Goal: Information Seeking & Learning: Learn about a topic

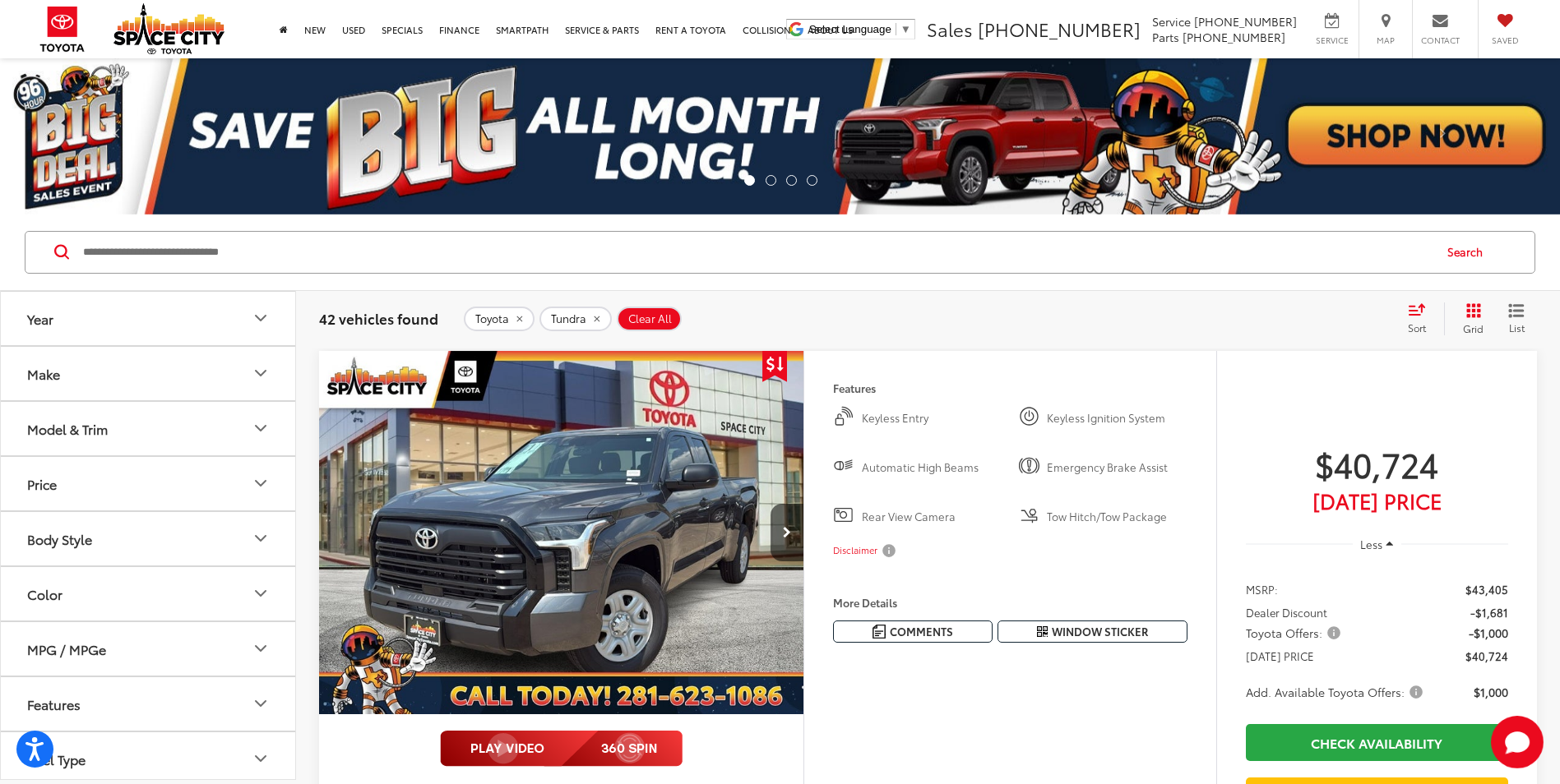
click at [124, 445] on button "Model & Trim" at bounding box center [149, 429] width 296 height 53
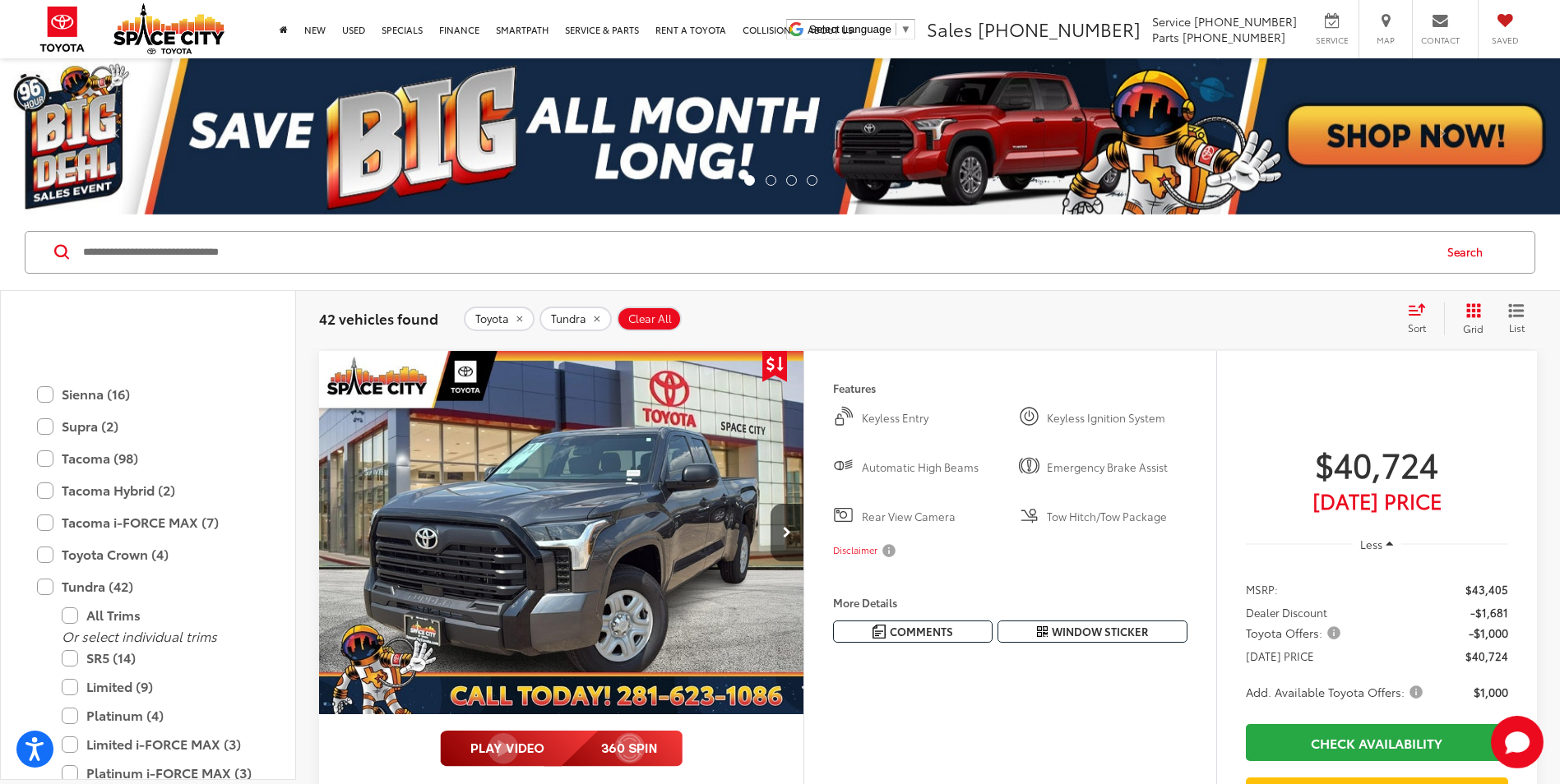
scroll to position [894, 0]
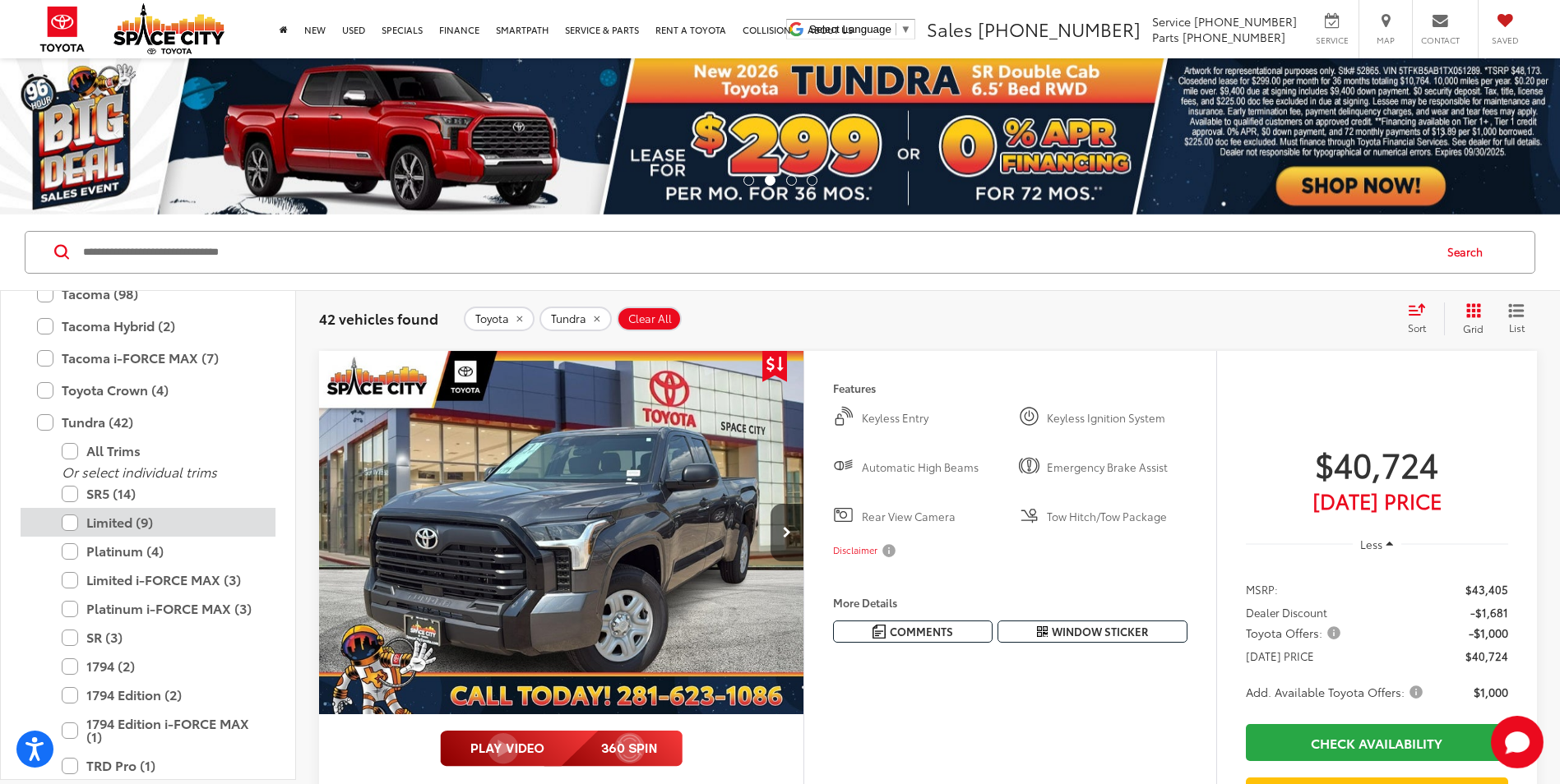
click at [133, 524] on label "Limited (9)" at bounding box center [160, 522] width 197 height 29
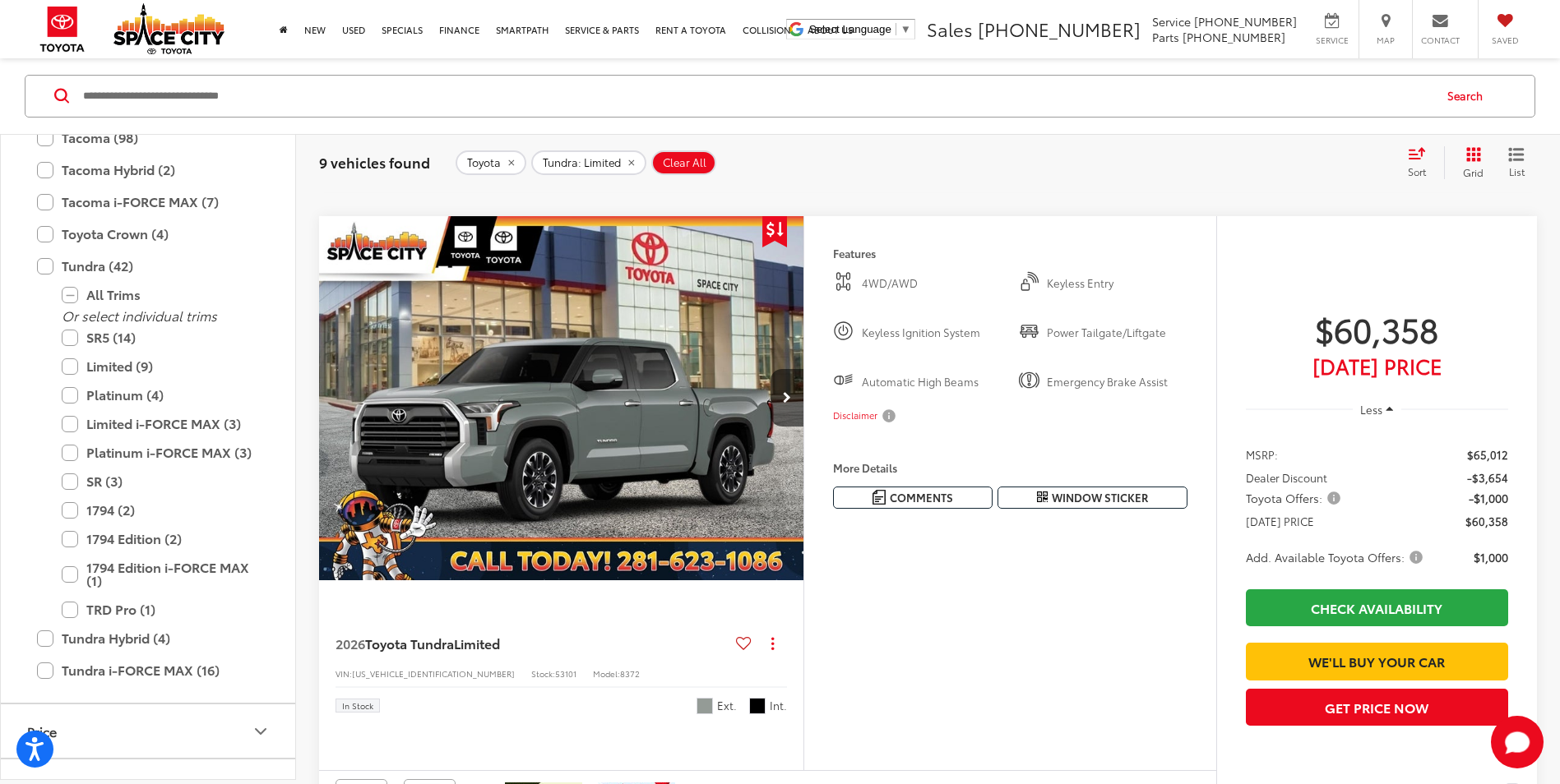
scroll to position [822, 0]
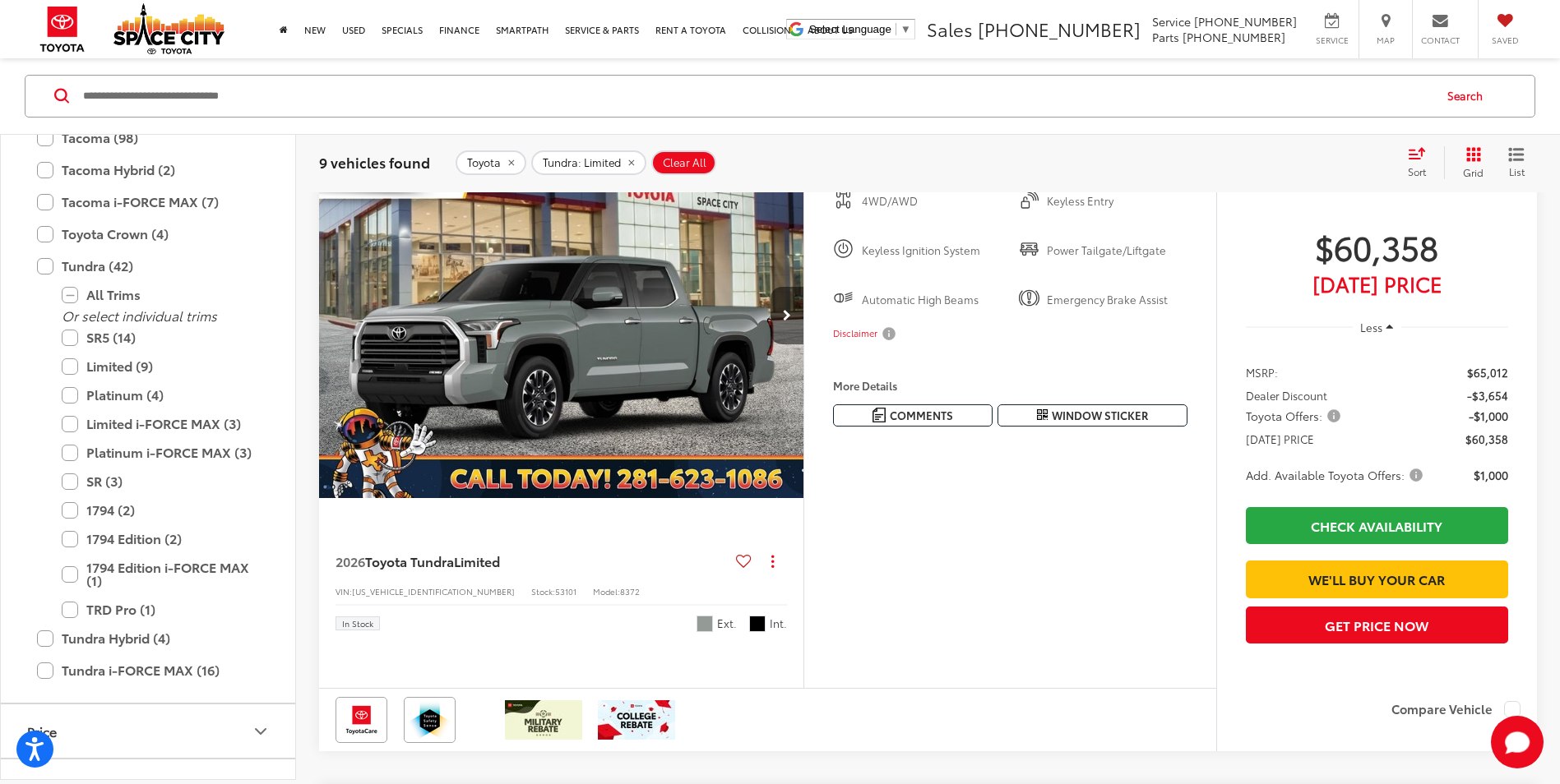
click at [775, 344] on button "Next image" at bounding box center [787, 315] width 33 height 57
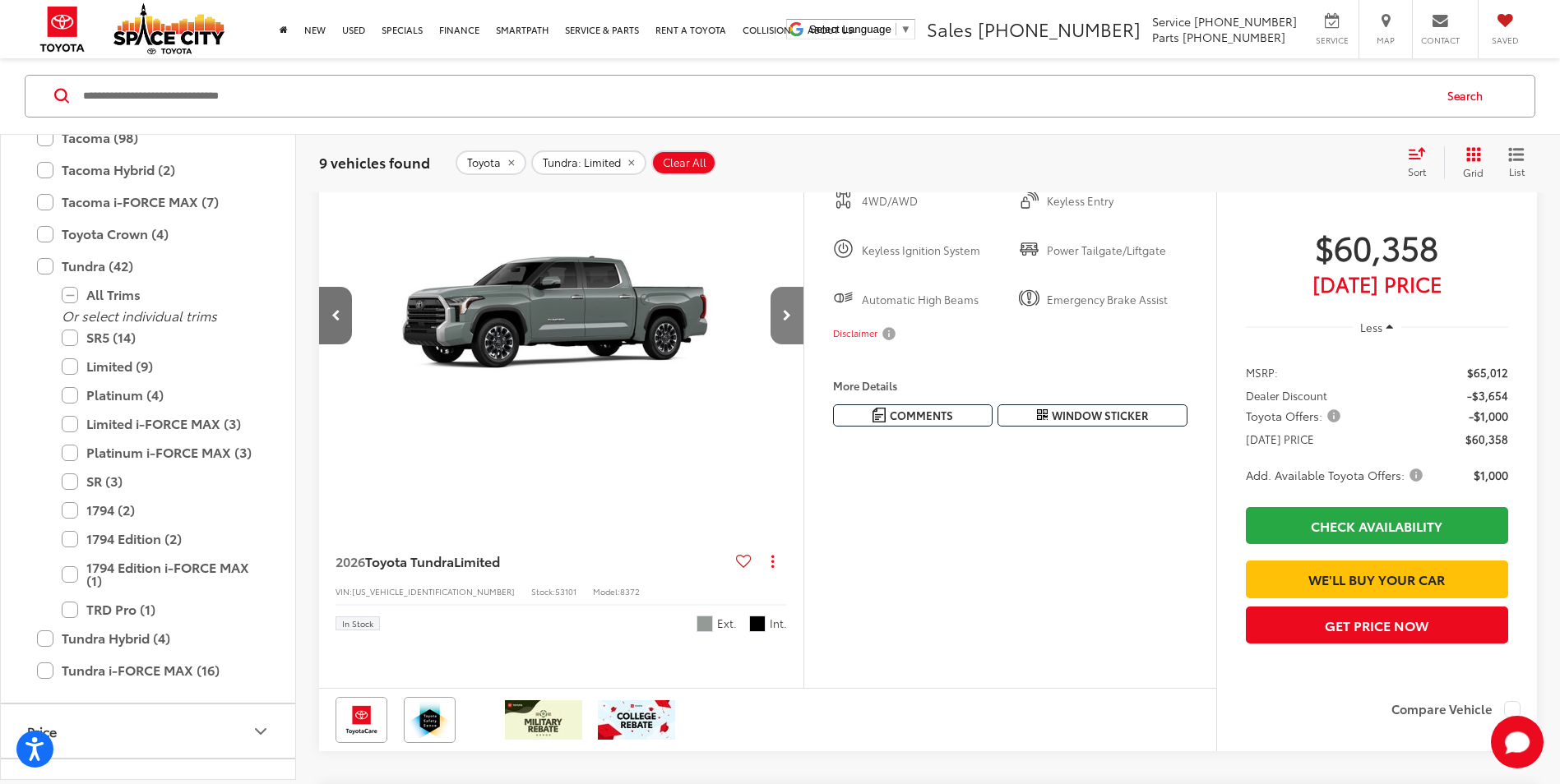
click at [779, 344] on button "Next image" at bounding box center [787, 315] width 33 height 57
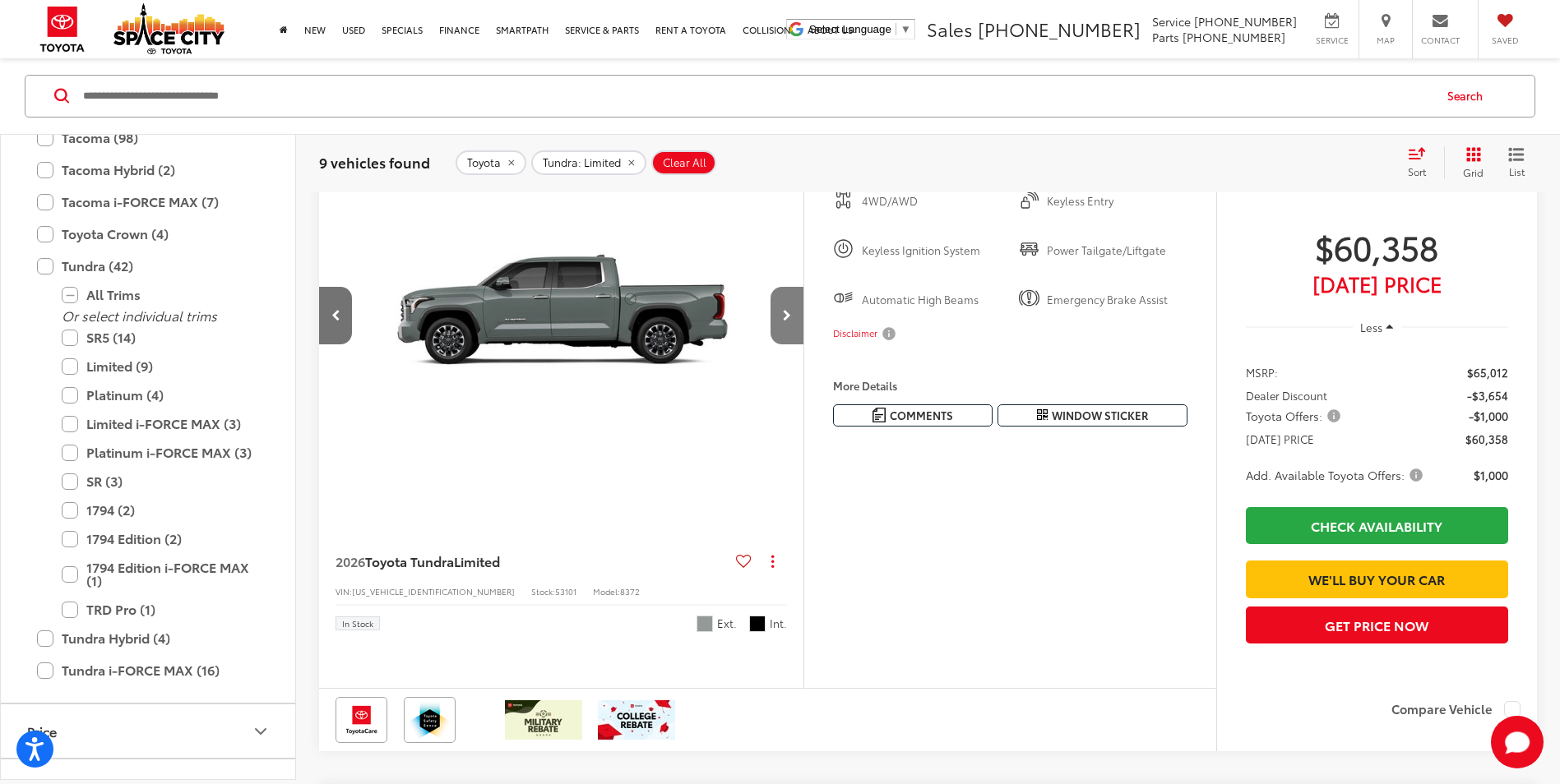
click at [779, 344] on button "Next image" at bounding box center [787, 315] width 33 height 57
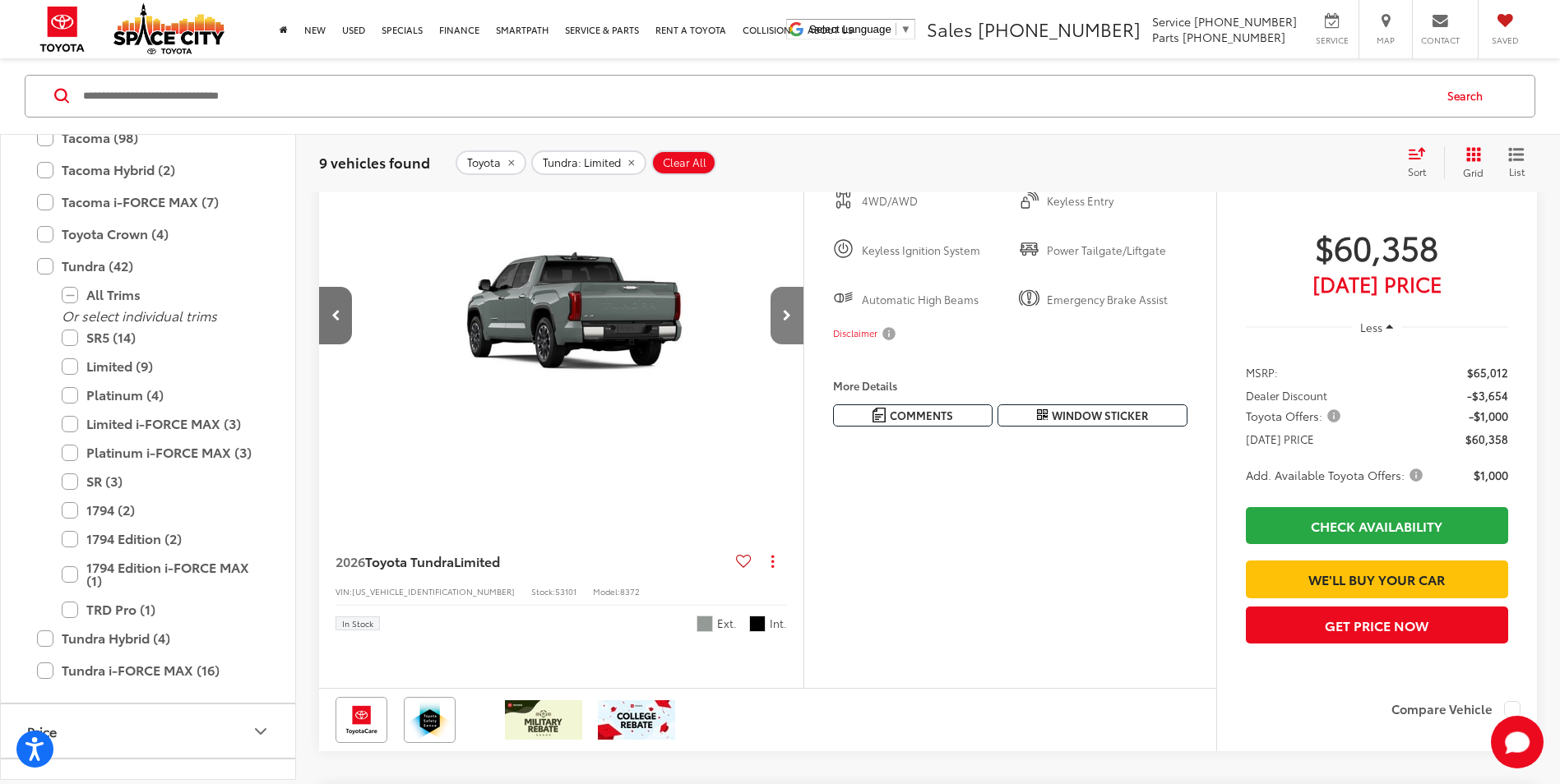
click at [779, 344] on button "Next image" at bounding box center [787, 315] width 33 height 57
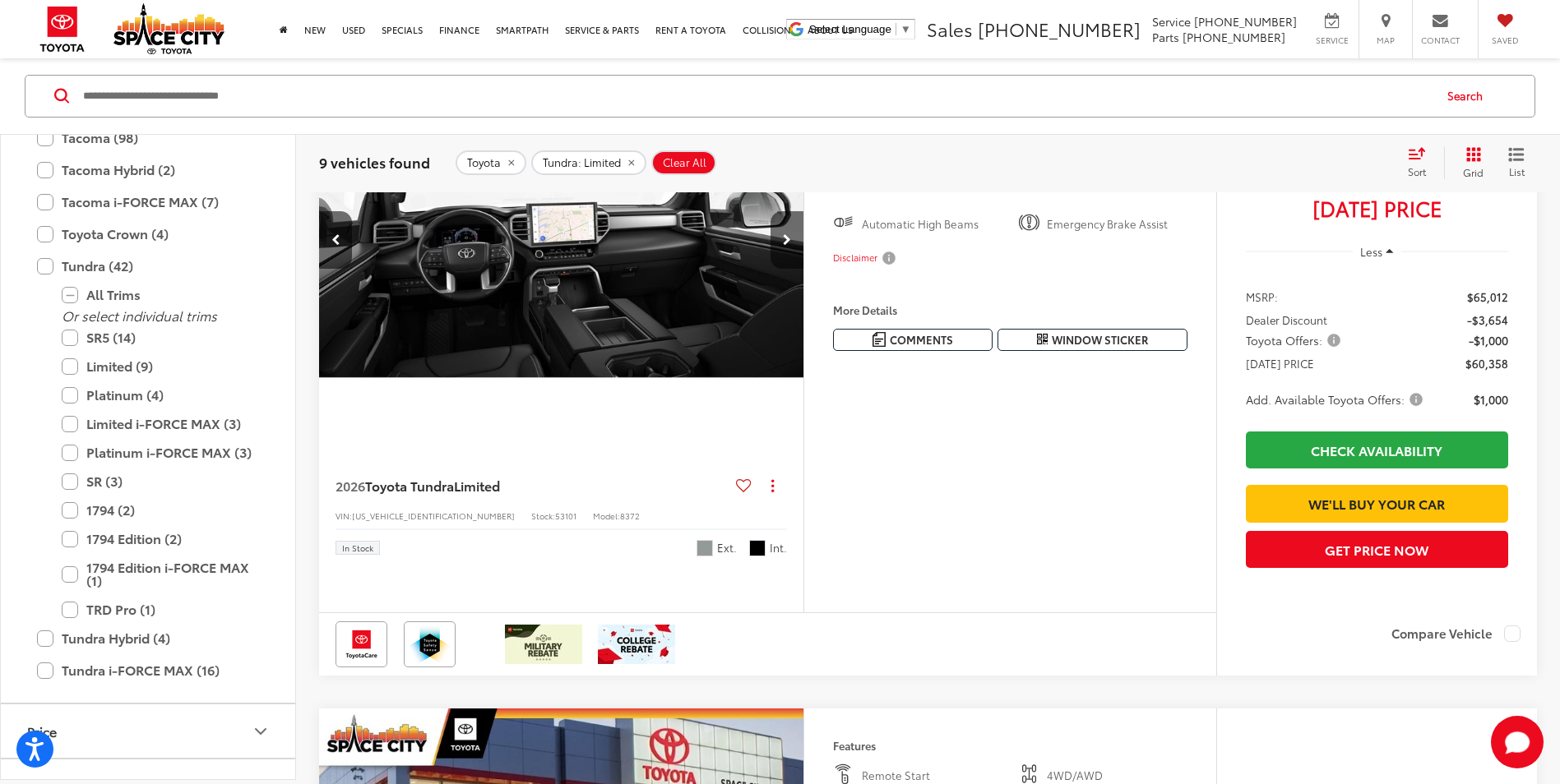
scroll to position [904, 0]
